Goal: Task Accomplishment & Management: Manage account settings

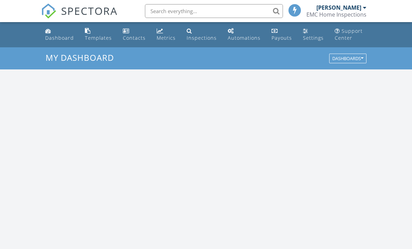
scroll to position [628, 412]
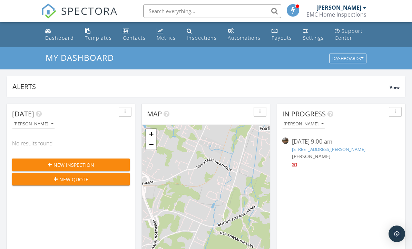
click at [359, 151] on link "4292 Byrnewood Village Circle , Hixson , TN 37343" at bounding box center [328, 149] width 73 height 6
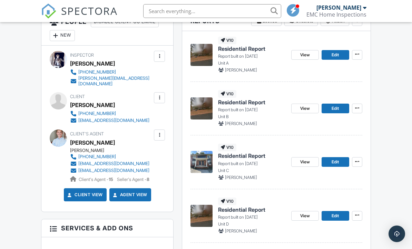
scroll to position [152, 0]
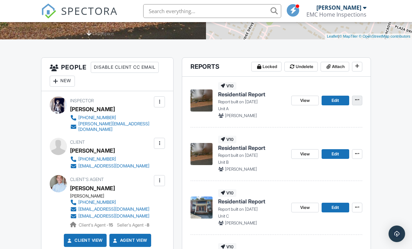
click at [357, 100] on icon at bounding box center [357, 99] width 4 height 5
click at [387, 154] on div "Quick Publish Copy Delete Report" at bounding box center [347, 135] width 129 height 54
click at [331, 100] on link "Edit" at bounding box center [336, 101] width 28 height 10
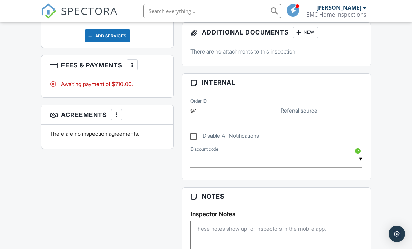
scroll to position [428, 0]
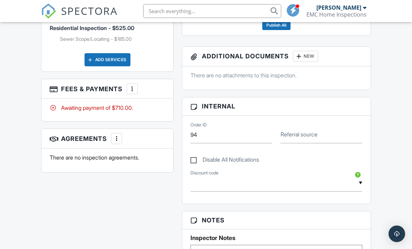
click at [128, 91] on div "More" at bounding box center [132, 88] width 11 height 11
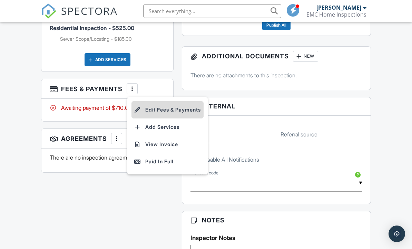
click at [185, 117] on li "Edit Fees & Payments" at bounding box center [167, 109] width 72 height 17
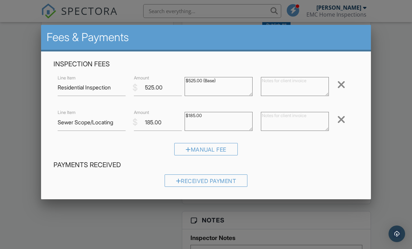
click at [242, 86] on textarea "$525.00 (Base)" at bounding box center [219, 86] width 68 height 19
type textarea "$52"
click at [57, 248] on div at bounding box center [206, 120] width 412 height 311
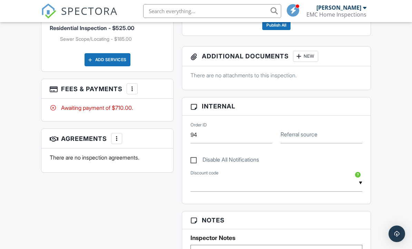
click at [130, 94] on div "More" at bounding box center [132, 88] width 11 height 11
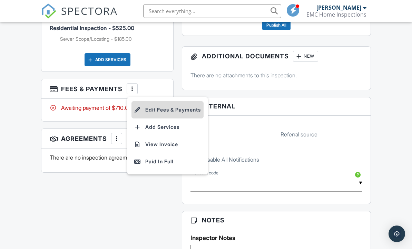
click at [149, 118] on li "Edit Fees & Payments" at bounding box center [167, 109] width 72 height 17
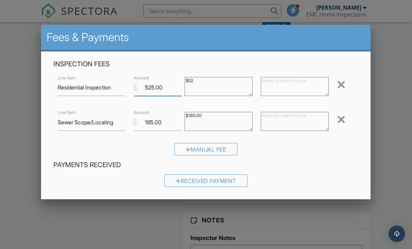
click at [167, 95] on input "525.00" at bounding box center [158, 87] width 48 height 17
type input "5"
type input "1300.00"
click at [153, 124] on input "185.00" at bounding box center [158, 122] width 48 height 17
type input "1"
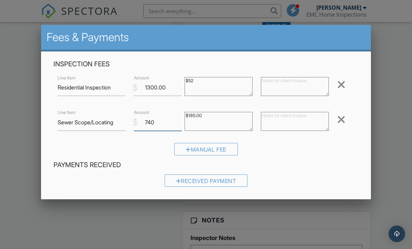
type input "740"
click at [226, 117] on textarea "$185.00" at bounding box center [219, 121] width 68 height 19
type textarea "$"
click at [220, 89] on textarea "$525.00 (Base)" at bounding box center [219, 86] width 68 height 19
type textarea "$"
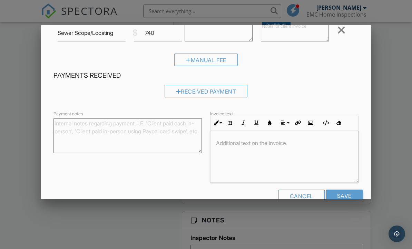
scroll to position [89, 0]
click at [344, 200] on input "Save" at bounding box center [344, 196] width 37 height 12
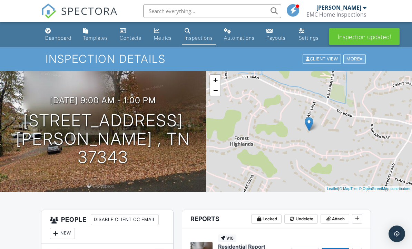
click at [357, 59] on div "More" at bounding box center [354, 59] width 22 height 9
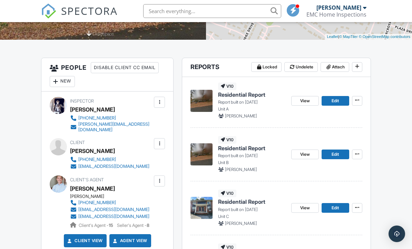
scroll to position [96, 0]
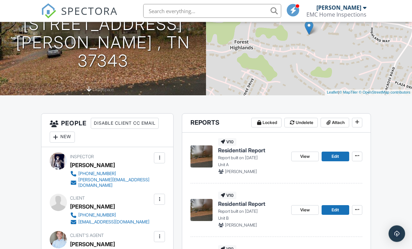
click at [205, 155] on img at bounding box center [201, 157] width 22 height 22
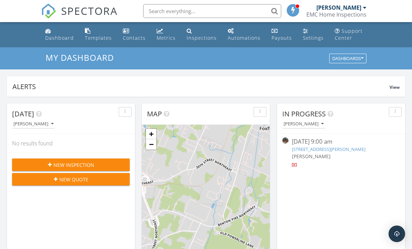
scroll to position [628, 412]
click at [365, 149] on link "4292 Byrnewood Village Circle , Hixson , TN 37343" at bounding box center [328, 149] width 73 height 6
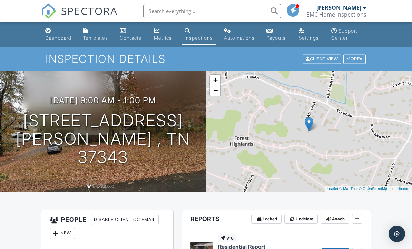
click at [393, 165] on div "+ − Leaflet | © MapTiler © OpenStreetMap contributors" at bounding box center [309, 131] width 206 height 121
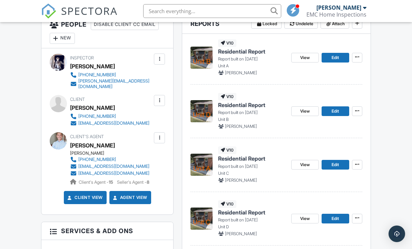
scroll to position [117, 0]
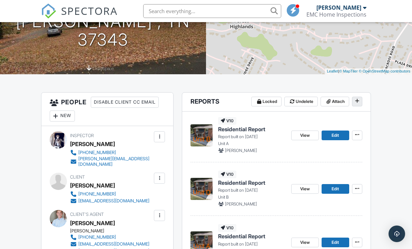
click at [358, 103] on span at bounding box center [357, 100] width 7 height 7
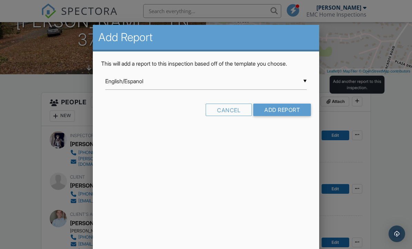
click at [290, 83] on input "English/Espanol" at bounding box center [206, 81] width 202 height 17
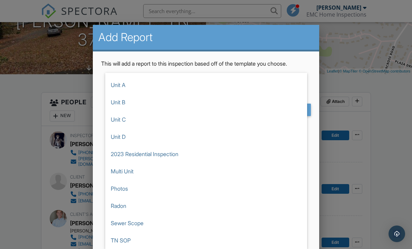
scroll to position [66, 0]
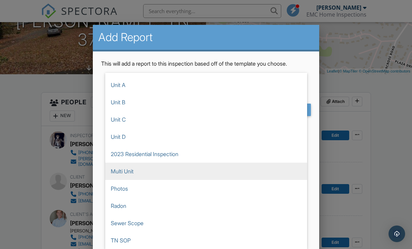
click at [149, 170] on span "Multi Unit" at bounding box center [206, 171] width 202 height 17
type input "Multi Unit"
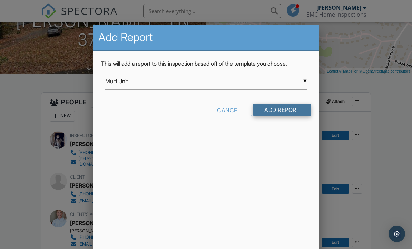
click at [296, 106] on input "Add Report" at bounding box center [282, 110] width 58 height 12
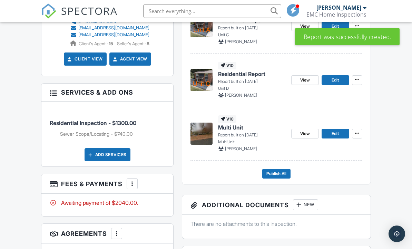
scroll to position [345, 0]
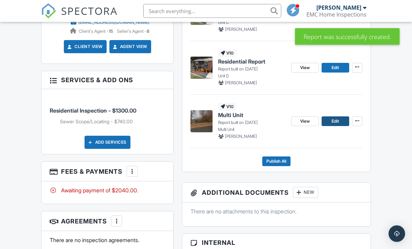
click at [331, 120] on link "Edit" at bounding box center [336, 122] width 28 height 10
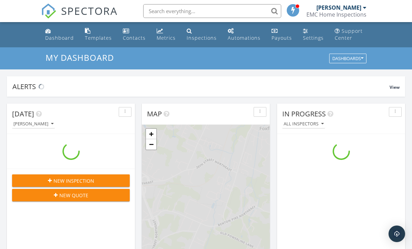
scroll to position [628, 412]
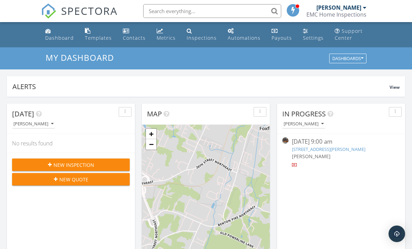
click at [359, 148] on link "[STREET_ADDRESS][PERSON_NAME]" at bounding box center [328, 149] width 73 height 6
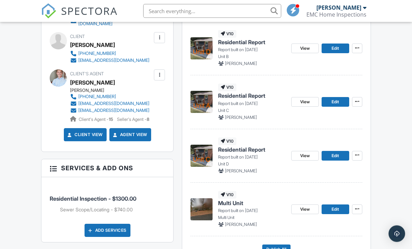
scroll to position [263, 0]
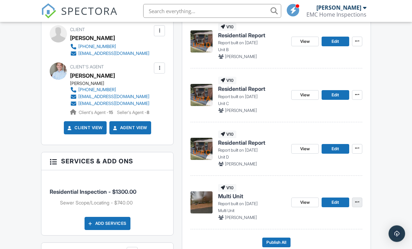
click at [357, 201] on icon at bounding box center [357, 202] width 4 height 5
click at [331, 248] on span "Delete Report" at bounding box center [316, 252] width 30 height 7
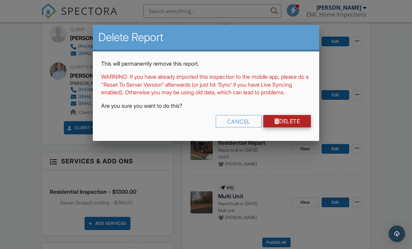
click at [298, 127] on link "Delete" at bounding box center [287, 121] width 48 height 12
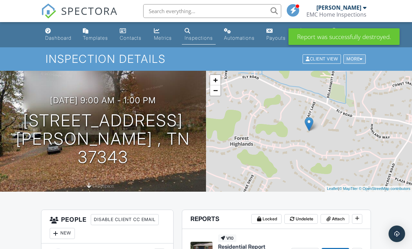
click at [354, 59] on div "More" at bounding box center [354, 59] width 22 height 9
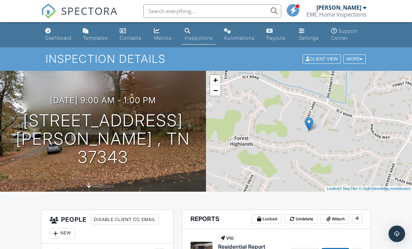
scroll to position [26, 0]
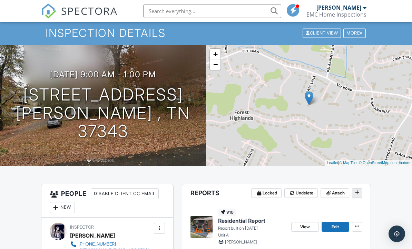
click at [358, 195] on span at bounding box center [357, 192] width 7 height 7
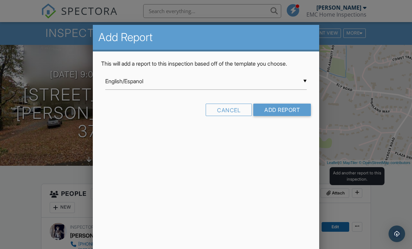
click at [286, 83] on input "English/Espanol" at bounding box center [206, 81] width 202 height 17
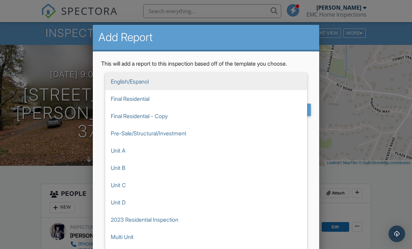
scroll to position [0, 0]
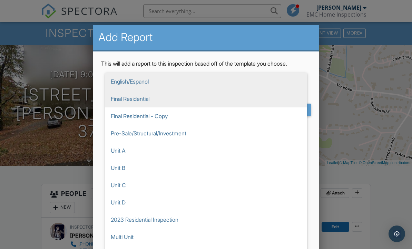
click at [150, 100] on span "Final Residential" at bounding box center [206, 98] width 202 height 17
type input "Final Residential"
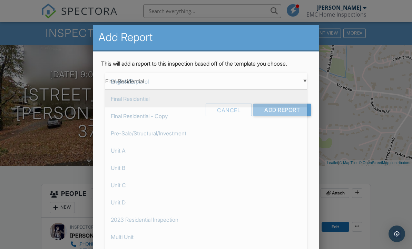
scroll to position [17, 0]
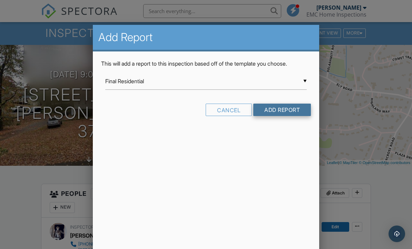
click at [286, 115] on input "Add Report" at bounding box center [282, 110] width 58 height 12
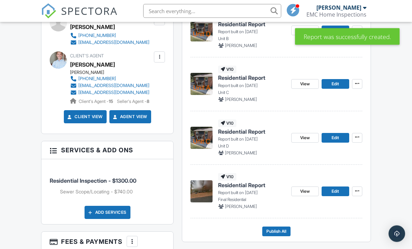
scroll to position [277, 0]
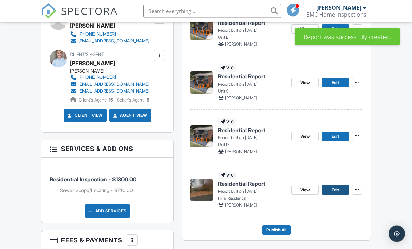
click at [335, 188] on span "Edit" at bounding box center [335, 190] width 7 height 7
